Goal: Task Accomplishment & Management: Manage account settings

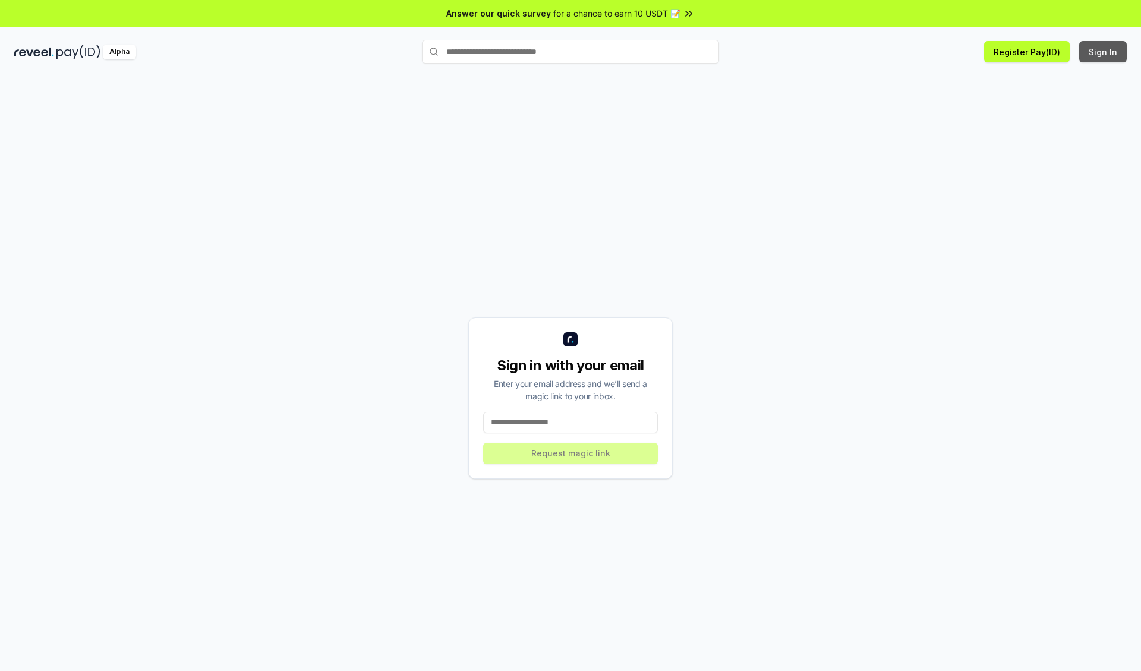
click at [1104, 52] on button "Sign In" at bounding box center [1103, 51] width 48 height 21
type input "**********"
click at [571, 453] on button "Request magic link" at bounding box center [570, 453] width 175 height 21
